Goal: Task Accomplishment & Management: Use online tool/utility

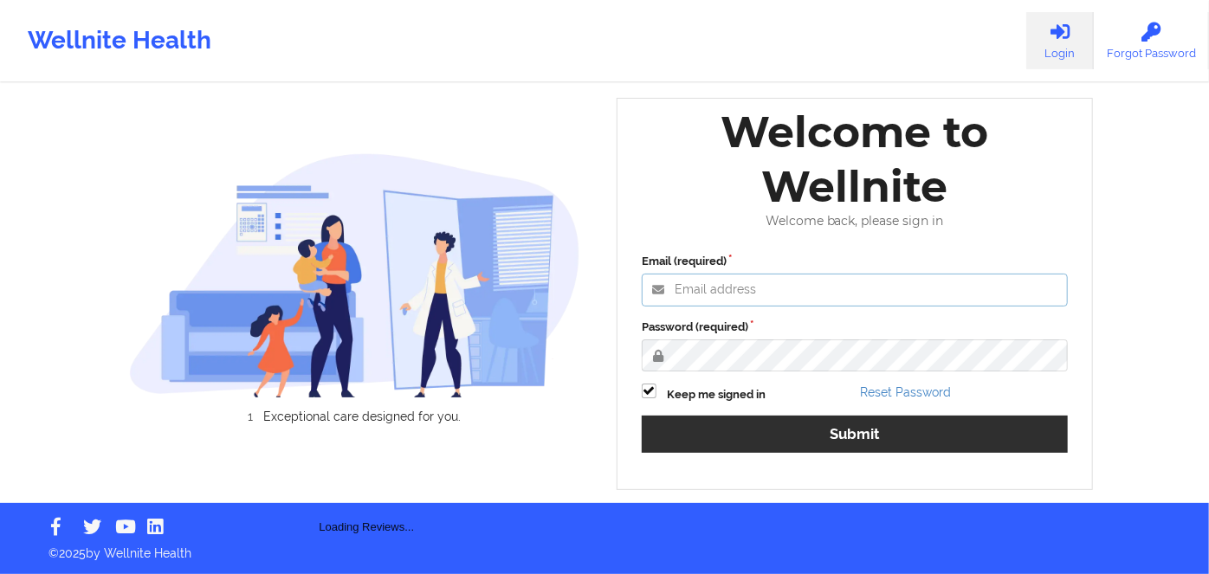
type input "[PERSON_NAME][EMAIL_ADDRESS][DOMAIN_NAME]"
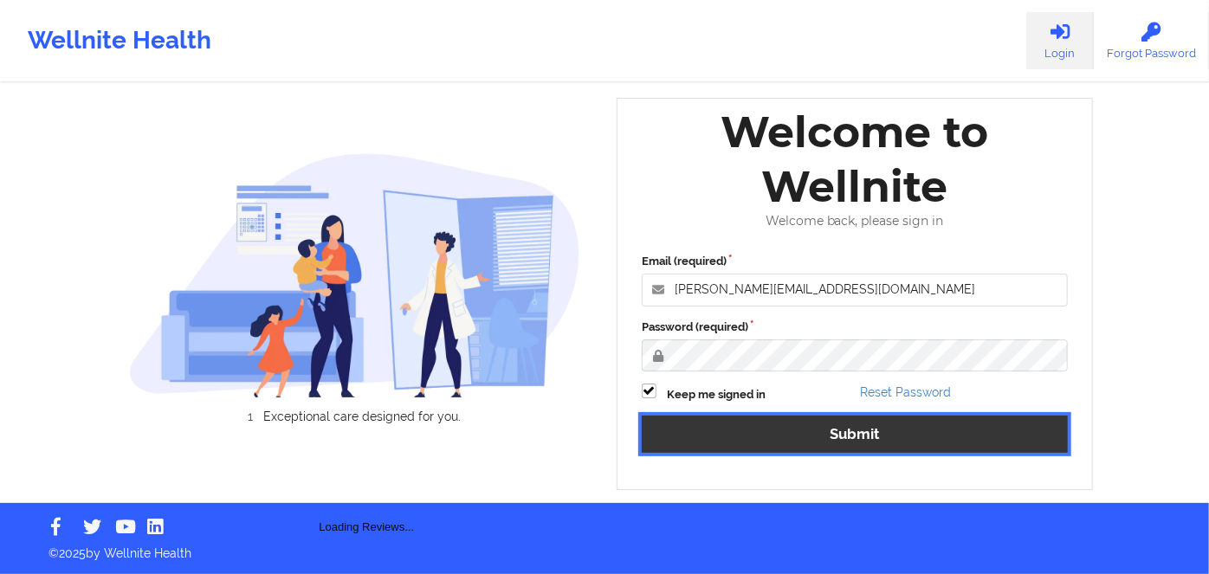
click at [897, 444] on button "Submit" at bounding box center [855, 434] width 426 height 37
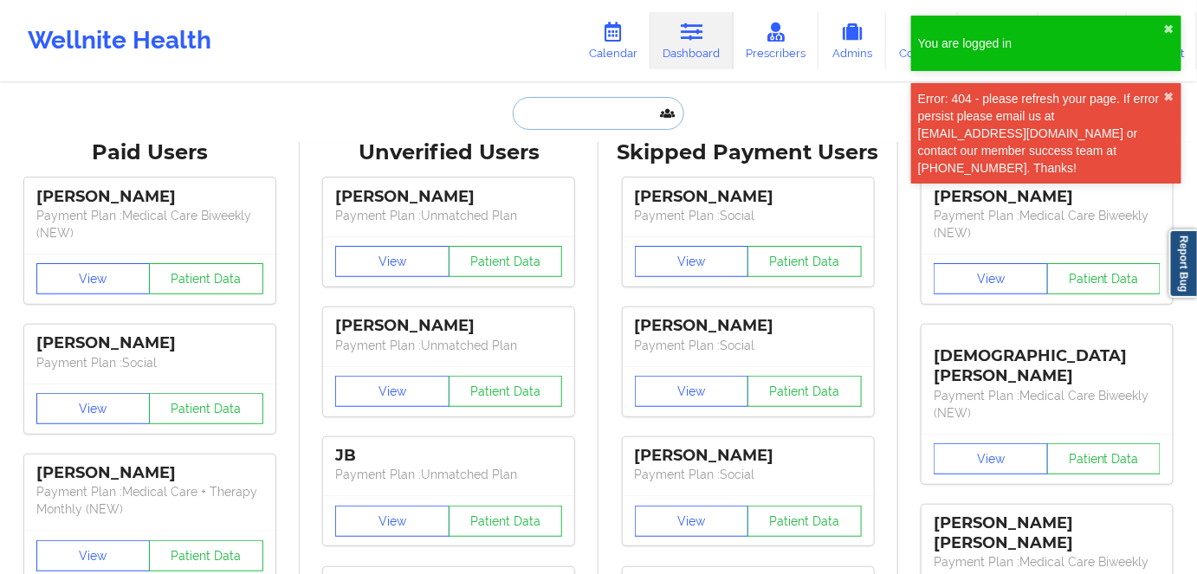
click at [615, 108] on input "text" at bounding box center [598, 113] width 171 height 33
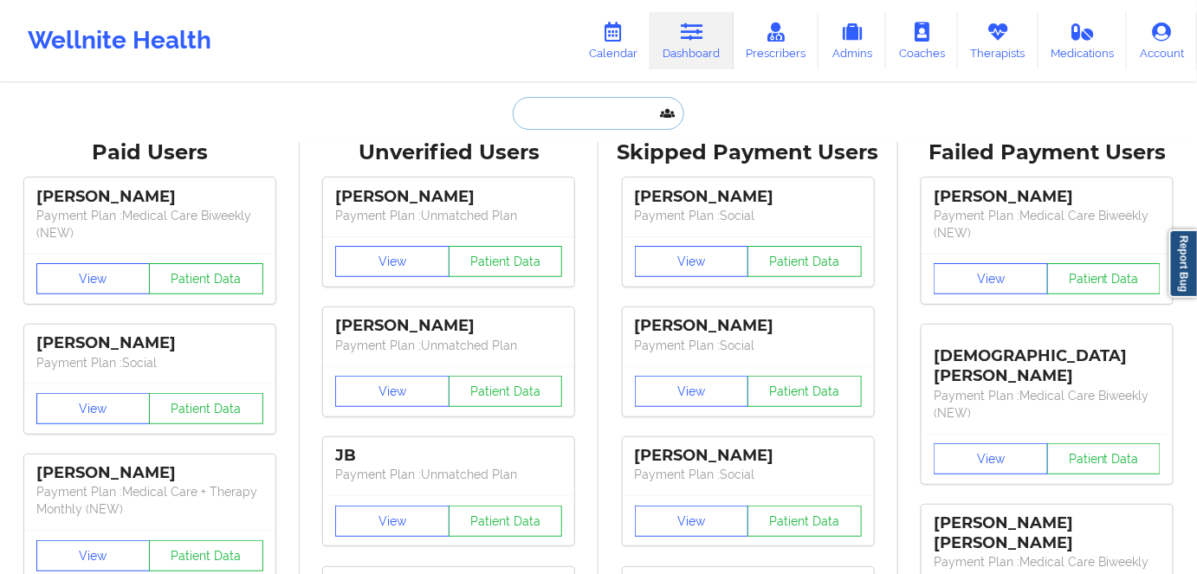
paste input "[EMAIL_ADDRESS][DOMAIN_NAME]"
type input "[EMAIL_ADDRESS][DOMAIN_NAME]"
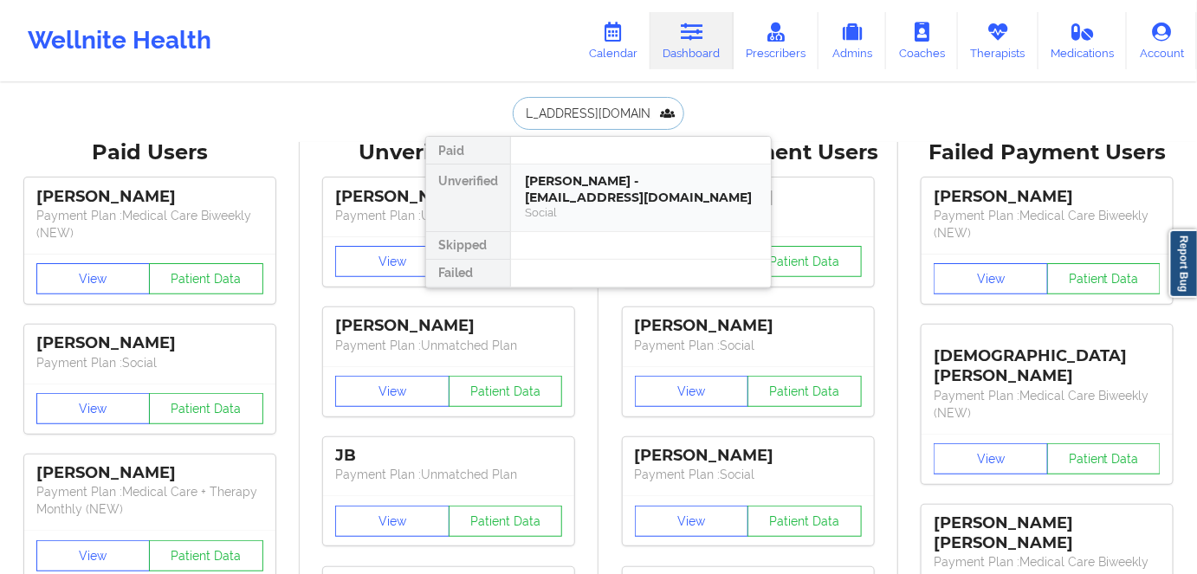
click at [611, 183] on div "[PERSON_NAME] - [EMAIL_ADDRESS][DOMAIN_NAME]" at bounding box center [641, 189] width 232 height 32
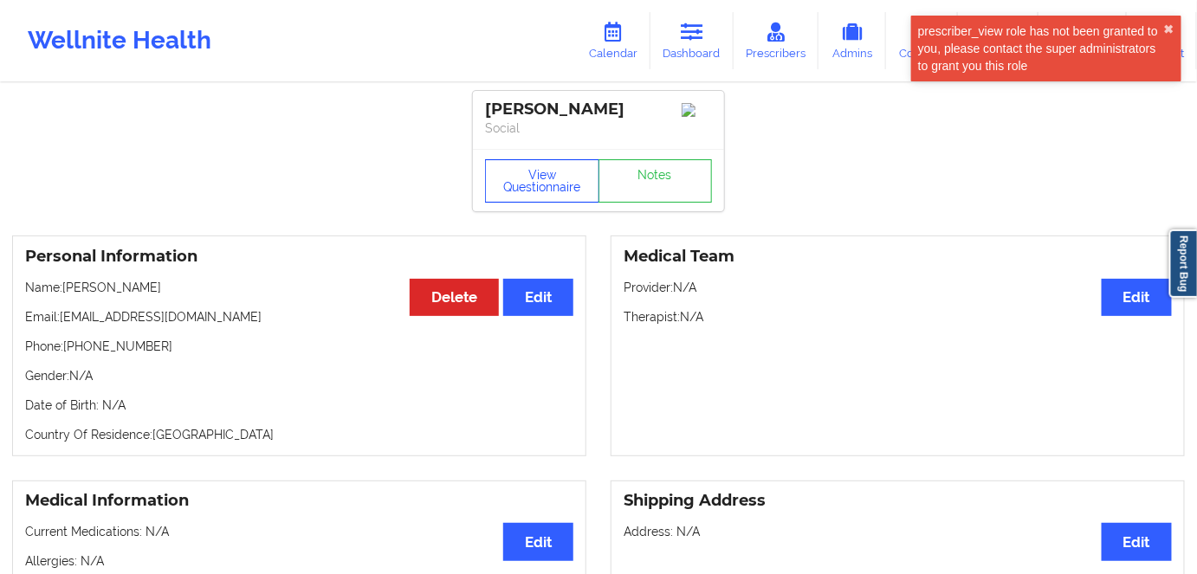
click at [559, 177] on button "View Questionnaire" at bounding box center [542, 180] width 114 height 43
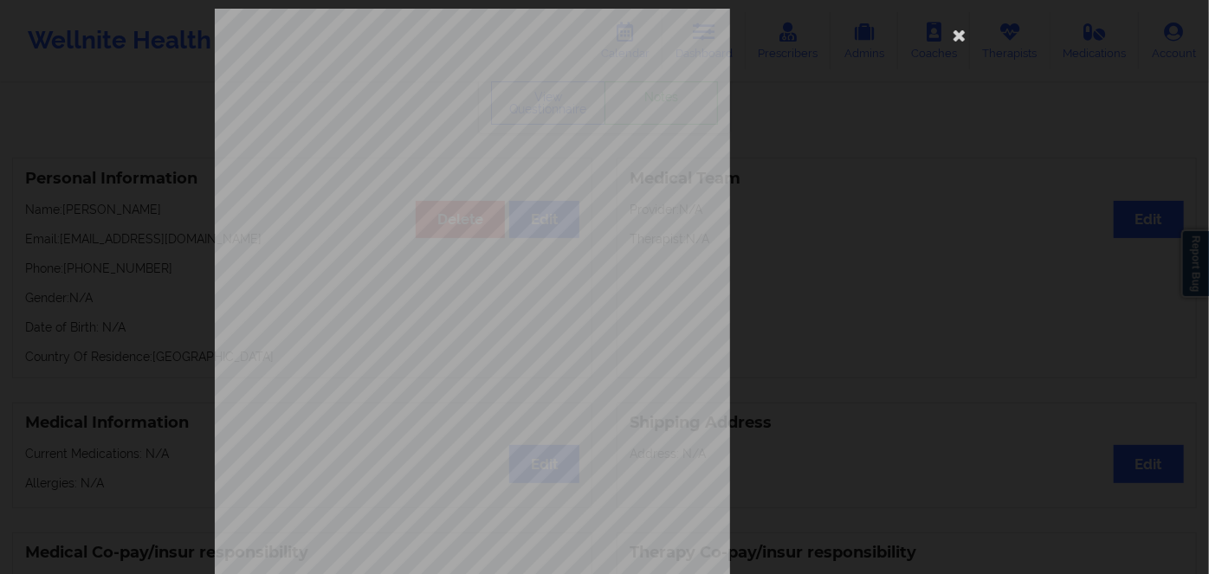
scroll to position [251, 0]
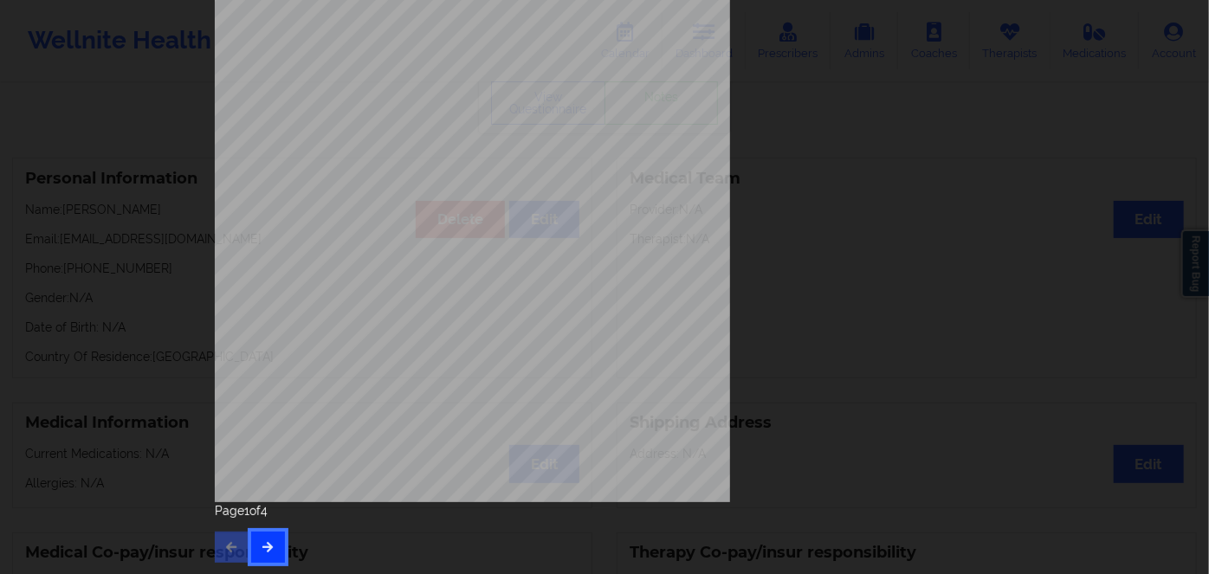
click at [268, 536] on button "button" at bounding box center [268, 547] width 34 height 31
click at [268, 547] on icon "button" at bounding box center [268, 546] width 15 height 10
